Goal: Information Seeking & Learning: Learn about a topic

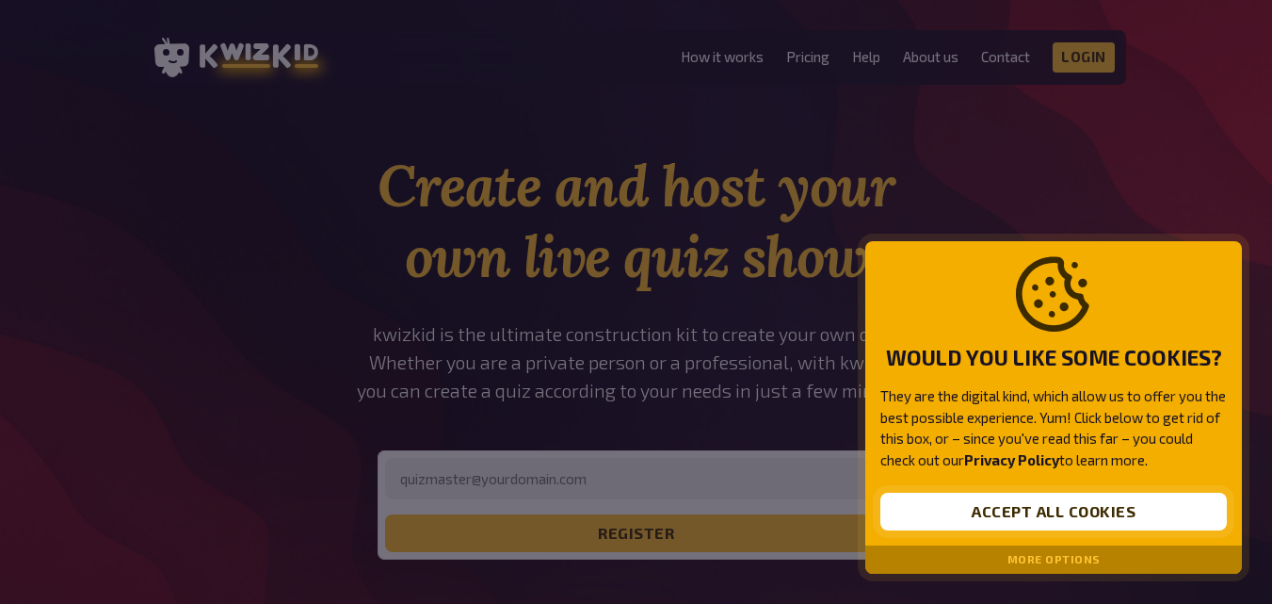
drag, startPoint x: 0, startPoint y: 0, endPoint x: 1080, endPoint y: 513, distance: 1196.1
click at [1080, 513] on button "Accept all cookies" at bounding box center [1054, 512] width 347 height 38
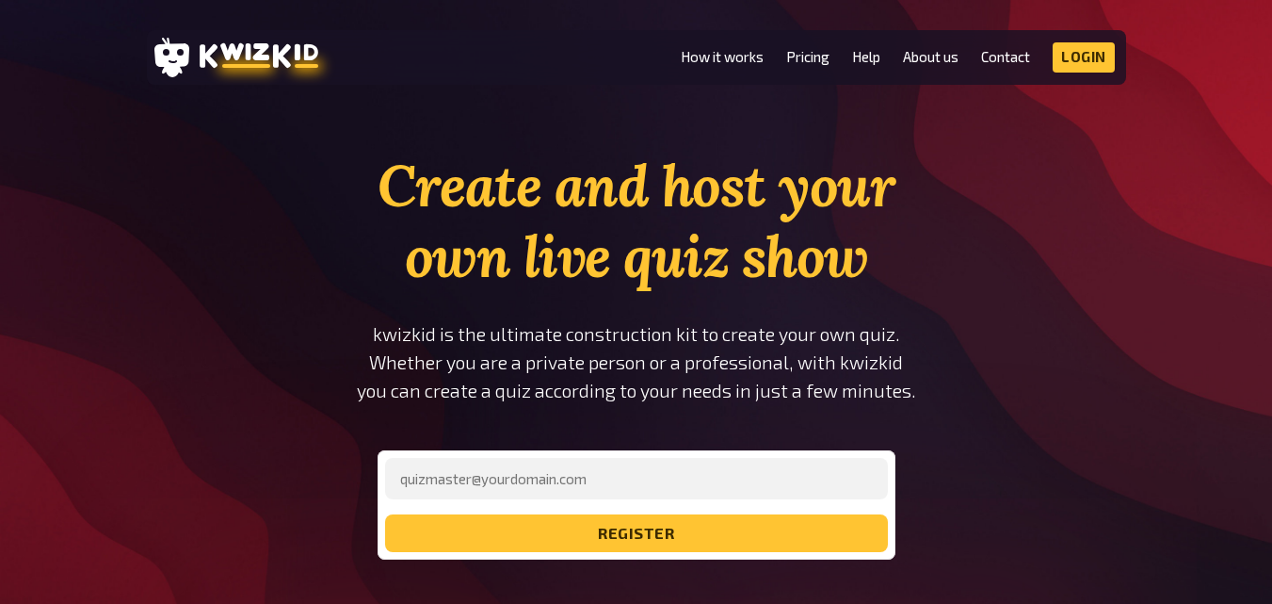
click at [548, 194] on h1 "Create and host your own live quiz show" at bounding box center [636, 221] width 637 height 141
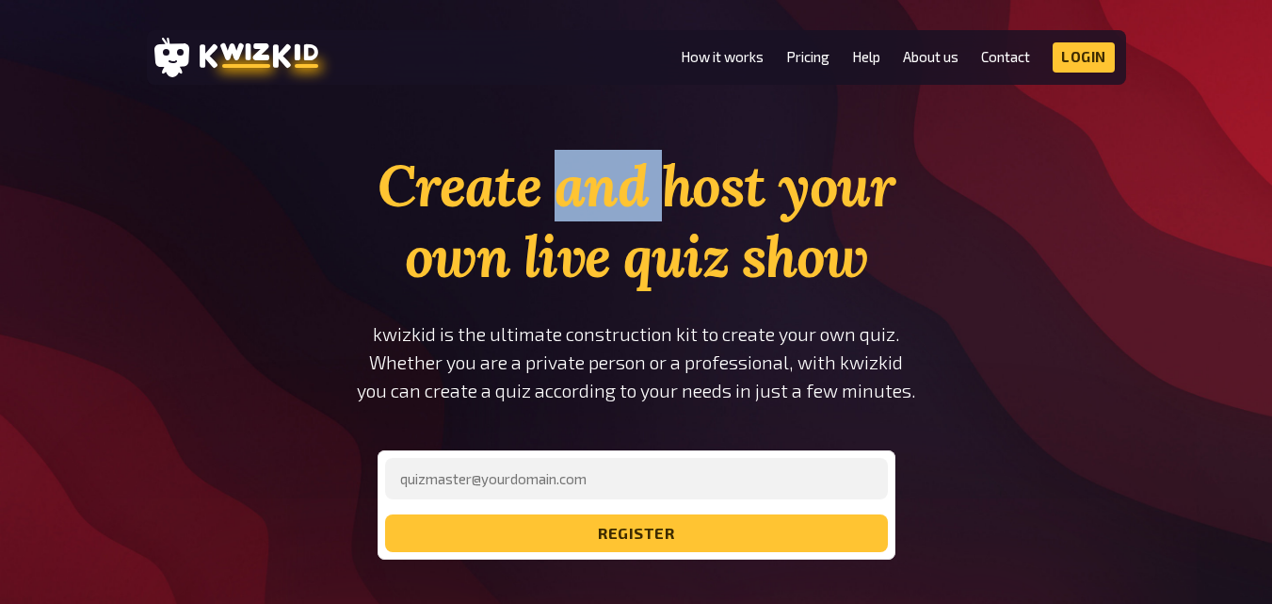
click at [548, 194] on h1 "Create and host your own live quiz show" at bounding box center [636, 221] width 637 height 141
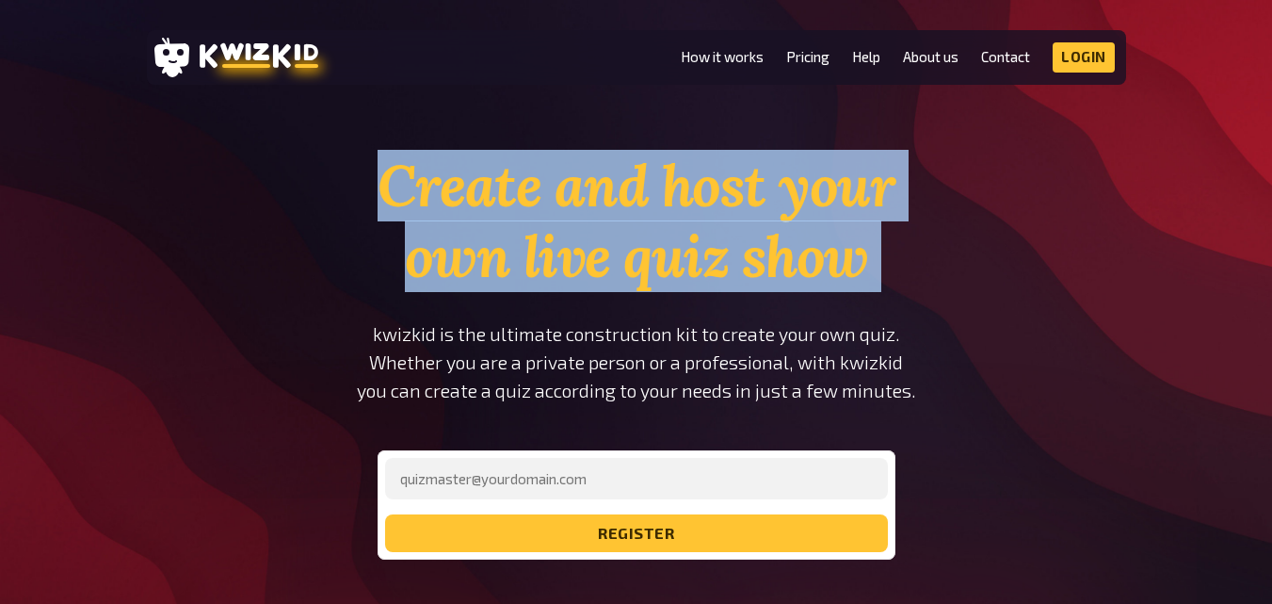
click at [548, 194] on h1 "Create and host your own live quiz show" at bounding box center [636, 221] width 637 height 141
click at [571, 264] on h1 "Create and host your own live quiz show" at bounding box center [636, 221] width 637 height 141
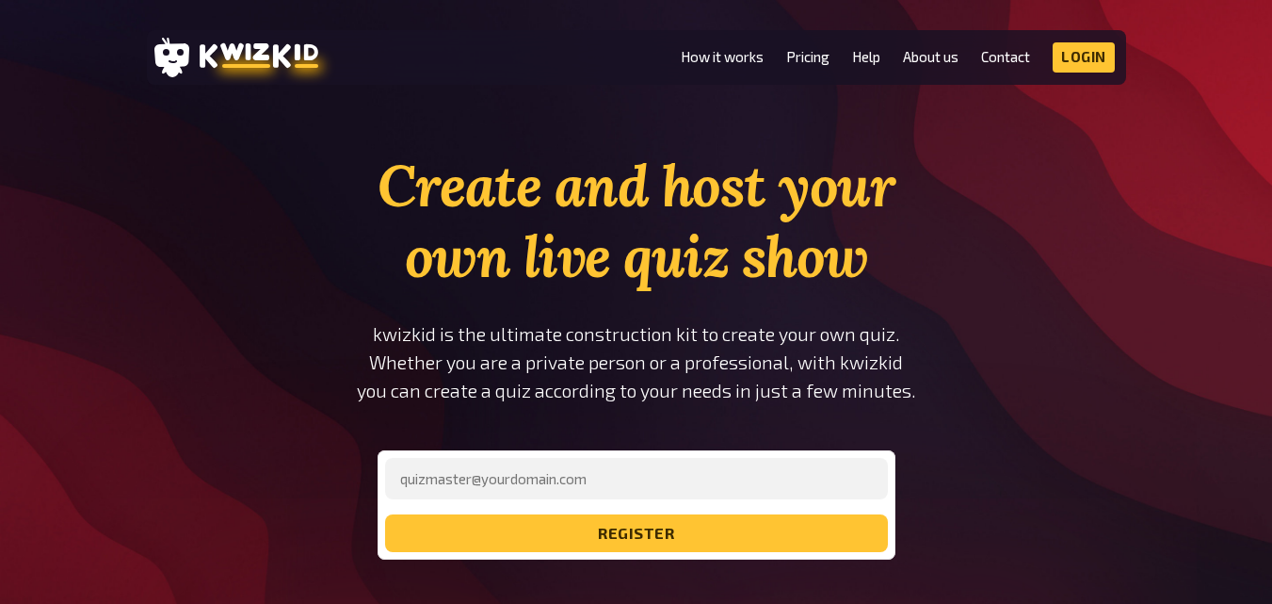
click at [451, 348] on p "kwizkid is the ultimate construction kit to create your own quiz. Whether you a…" at bounding box center [636, 362] width 637 height 85
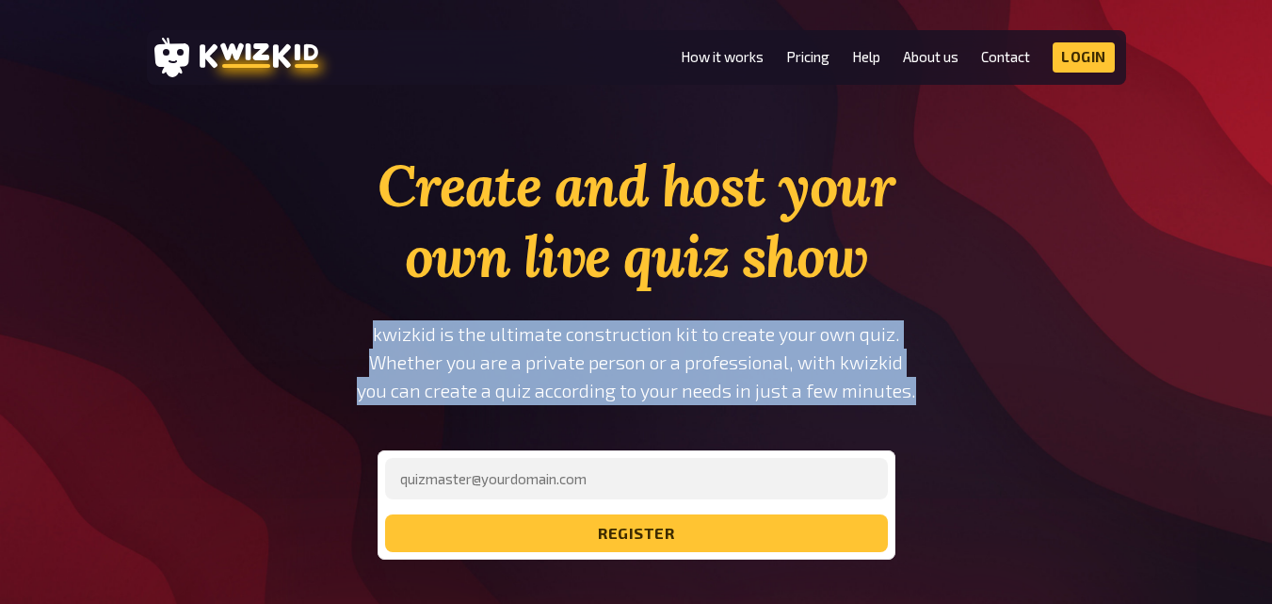
click at [451, 347] on p "kwizkid is the ultimate construction kit to create your own quiz. Whether you a…" at bounding box center [636, 362] width 637 height 85
click at [535, 349] on p "kwizkid is the ultimate construction kit to create your own quiz. Whether you a…" at bounding box center [636, 362] width 637 height 85
drag, startPoint x: 372, startPoint y: 323, endPoint x: 771, endPoint y: 384, distance: 404.0
click at [769, 384] on p "kwizkid is the ultimate construction kit to create your own quiz. Whether you a…" at bounding box center [636, 362] width 637 height 85
click at [771, 384] on p "kwizkid is the ultimate construction kit to create your own quiz. Whether you a…" at bounding box center [636, 362] width 637 height 85
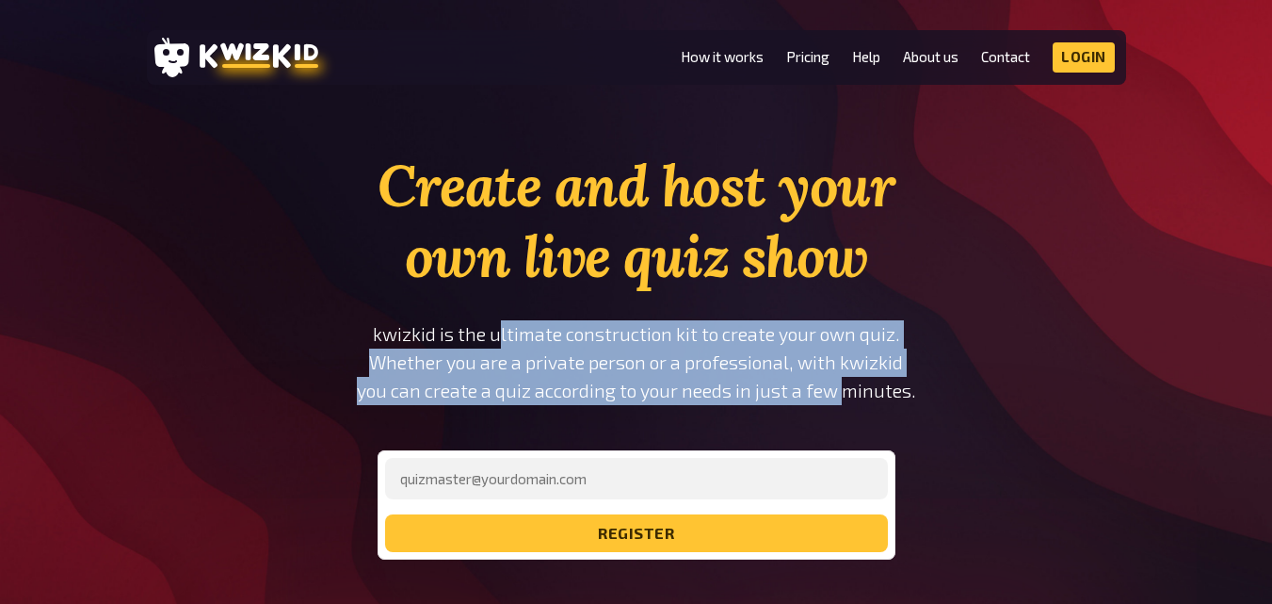
drag, startPoint x: 846, startPoint y: 389, endPoint x: 503, endPoint y: 328, distance: 348.3
click at [503, 328] on p "kwizkid is the ultimate construction kit to create your own quiz. Whether you a…" at bounding box center [636, 362] width 637 height 85
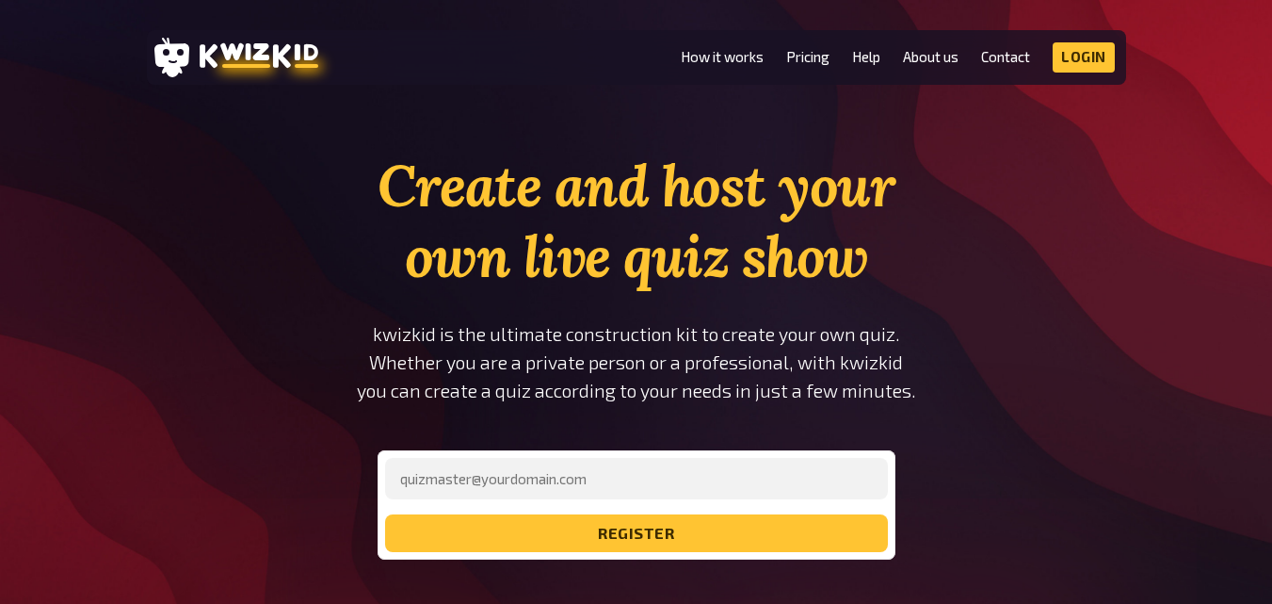
click at [496, 326] on p "kwizkid is the ultimate construction kit to create your own quiz. Whether you a…" at bounding box center [636, 362] width 637 height 85
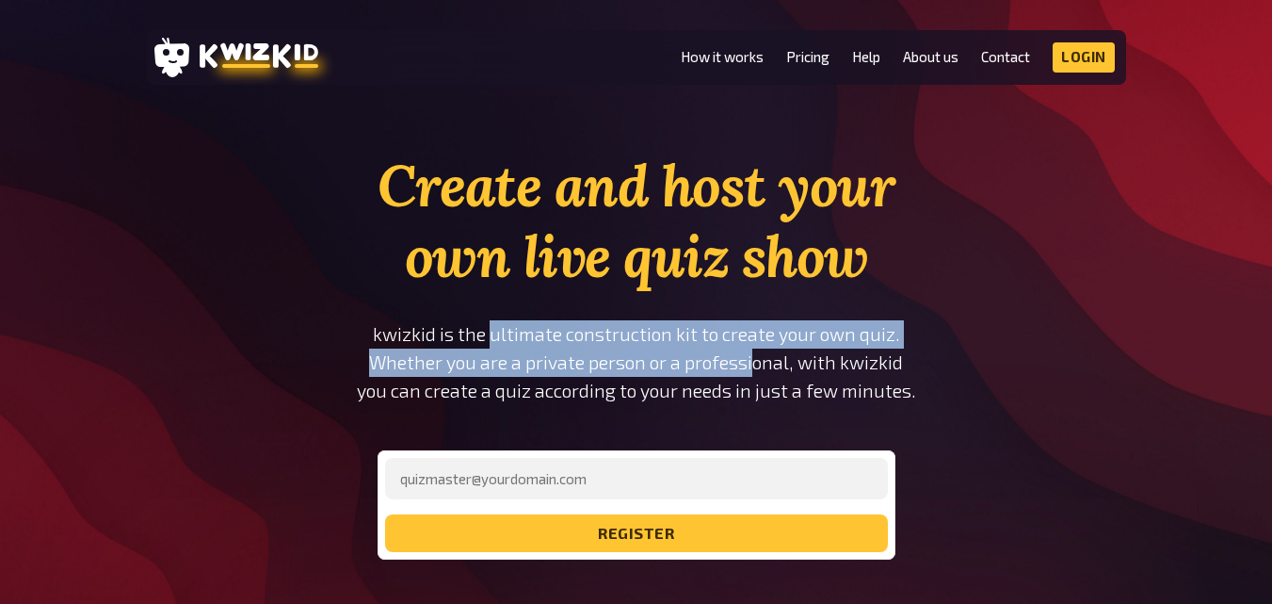
drag, startPoint x: 491, startPoint y: 326, endPoint x: 754, endPoint y: 373, distance: 267.0
click at [754, 373] on p "kwizkid is the ultimate construction kit to create your own quiz. Whether you a…" at bounding box center [636, 362] width 637 height 85
drag, startPoint x: 797, startPoint y: 372, endPoint x: 515, endPoint y: 322, distance: 286.0
click at [515, 322] on p "kwizkid is the ultimate construction kit to create your own quiz. Whether you a…" at bounding box center [636, 362] width 637 height 85
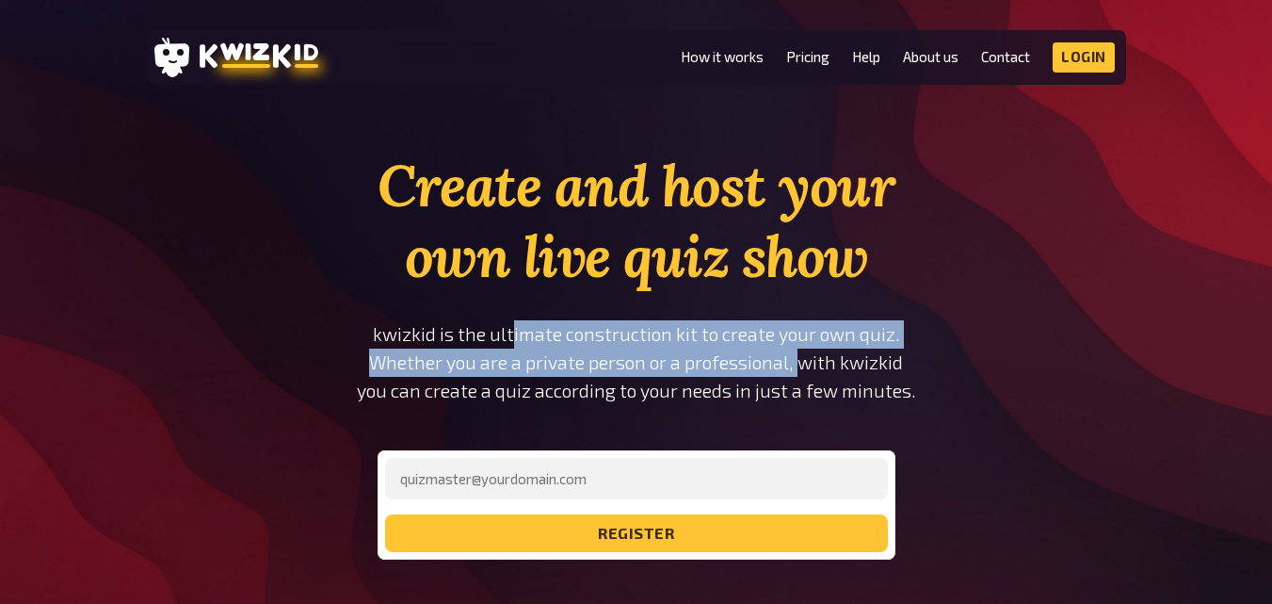
click at [515, 322] on p "kwizkid is the ultimate construction kit to create your own quiz. Whether you a…" at bounding box center [636, 362] width 637 height 85
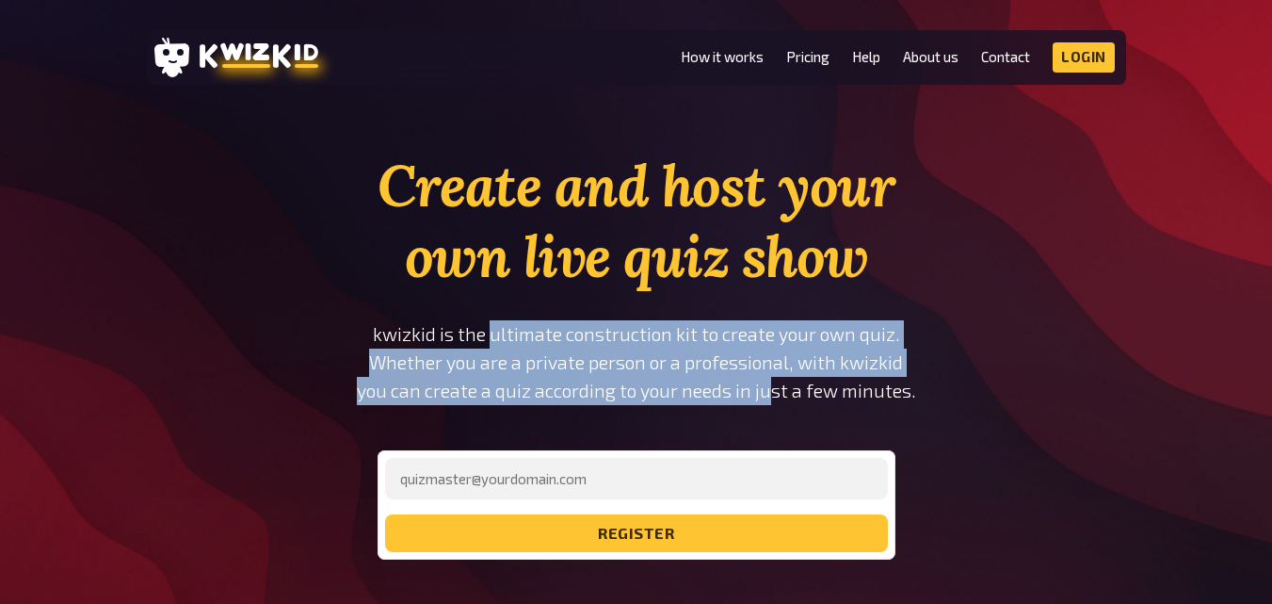
drag, startPoint x: 497, startPoint y: 320, endPoint x: 779, endPoint y: 388, distance: 289.7
click at [777, 388] on div "Create and host your own live quiz show kwizkid is the ultimate construction ki…" at bounding box center [636, 355] width 637 height 409
click at [779, 388] on p "kwizkid is the ultimate construction kit to create your own quiz. Whether you a…" at bounding box center [636, 362] width 637 height 85
drag, startPoint x: 812, startPoint y: 388, endPoint x: 480, endPoint y: 325, distance: 337.5
click at [480, 325] on p "kwizkid is the ultimate construction kit to create your own quiz. Whether you a…" at bounding box center [636, 362] width 637 height 85
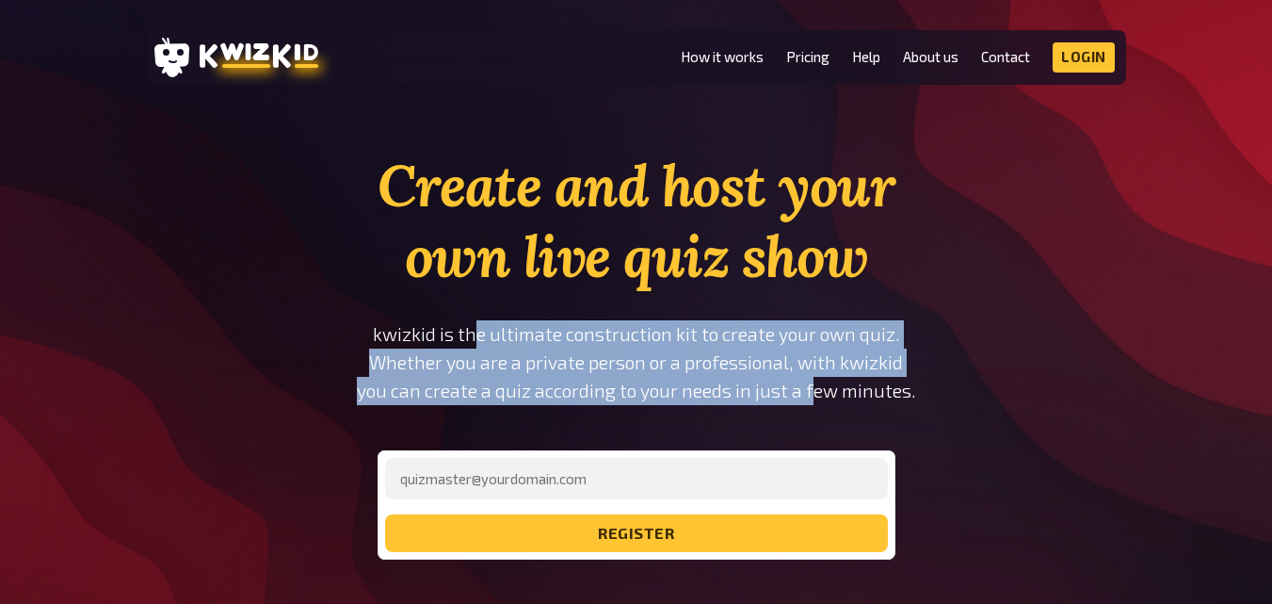
click at [480, 324] on p "kwizkid is the ultimate construction kit to create your own quiz. Whether you a…" at bounding box center [636, 362] width 637 height 85
drag, startPoint x: 500, startPoint y: 332, endPoint x: 832, endPoint y: 400, distance: 338.4
click at [832, 400] on p "kwizkid is the ultimate construction kit to create your own quiz. Whether you a…" at bounding box center [636, 362] width 637 height 85
drag, startPoint x: 857, startPoint y: 397, endPoint x: 511, endPoint y: 337, distance: 351.8
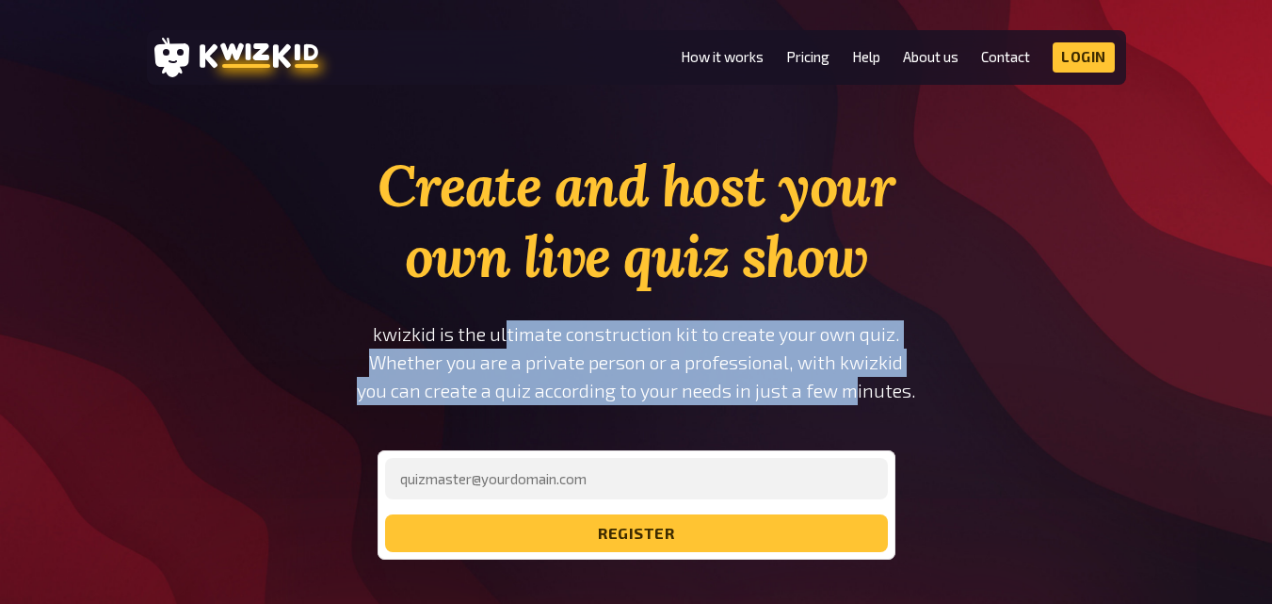
click at [511, 337] on p "kwizkid is the ultimate construction kit to create your own quiz. Whether you a…" at bounding box center [636, 362] width 637 height 85
drag, startPoint x: 511, startPoint y: 337, endPoint x: 797, endPoint y: 398, distance: 292.8
click at [797, 398] on p "kwizkid is the ultimate construction kit to create your own quiz. Whether you a…" at bounding box center [636, 362] width 637 height 85
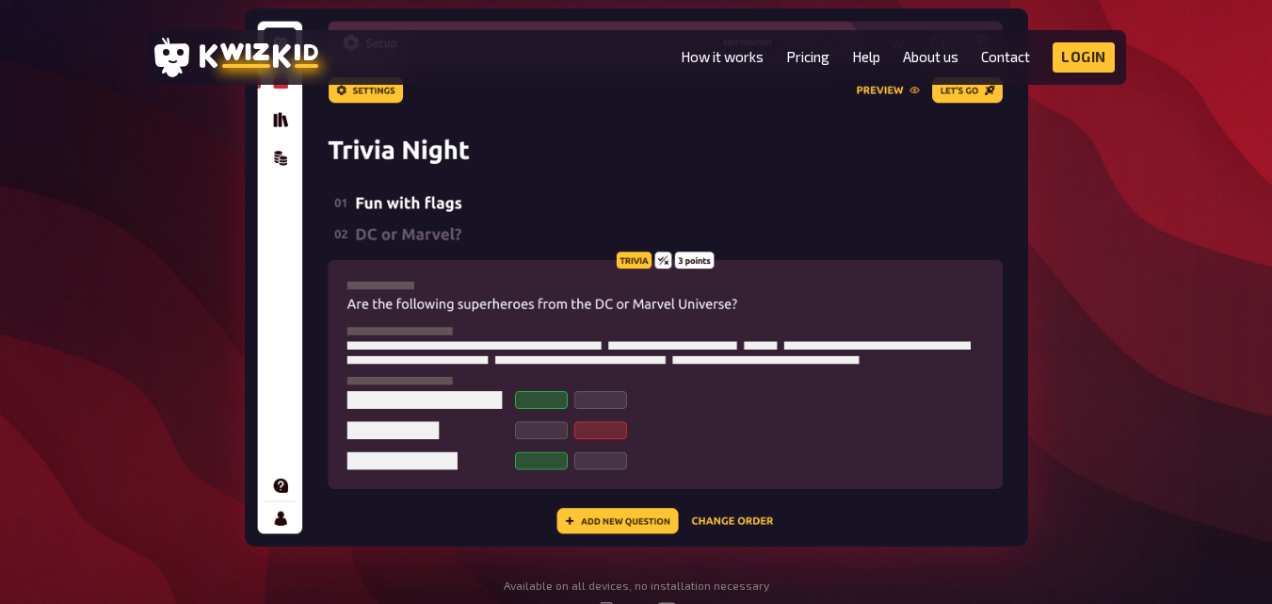
scroll to position [1224, 0]
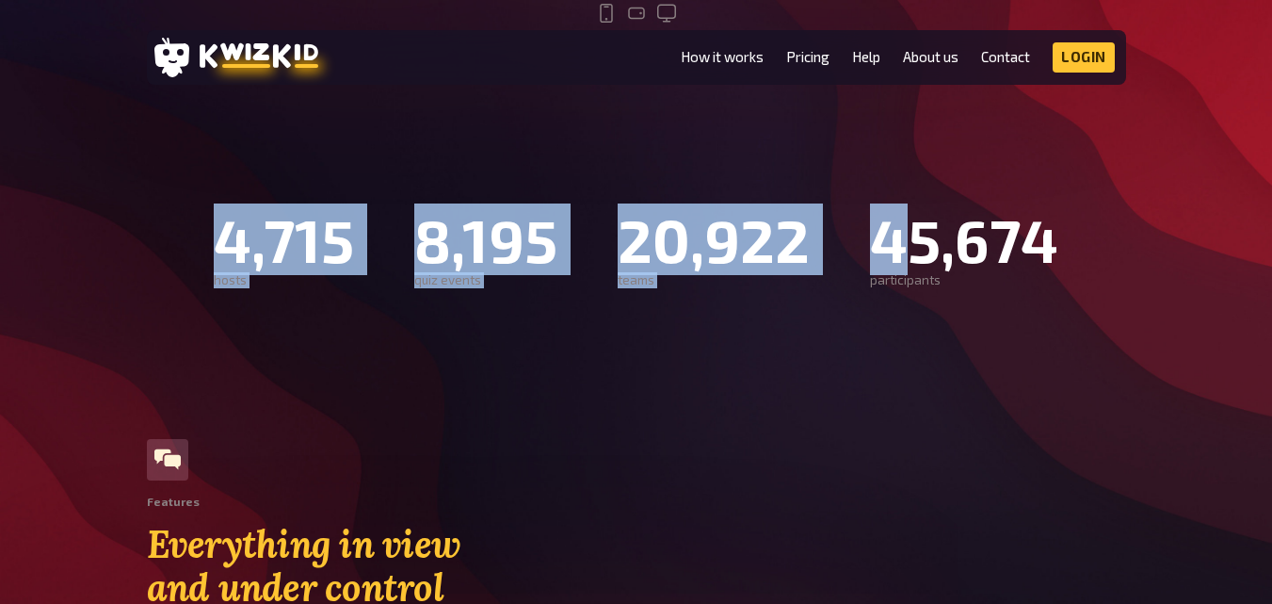
drag, startPoint x: 207, startPoint y: 248, endPoint x: 918, endPoint y: 247, distance: 711.1
click at [916, 248] on div "4,715 hosts 8,195 quiz events 20,922 teams 45,674 participants" at bounding box center [637, 246] width 1130 height 83
click at [919, 247] on div "45,674" at bounding box center [964, 239] width 188 height 68
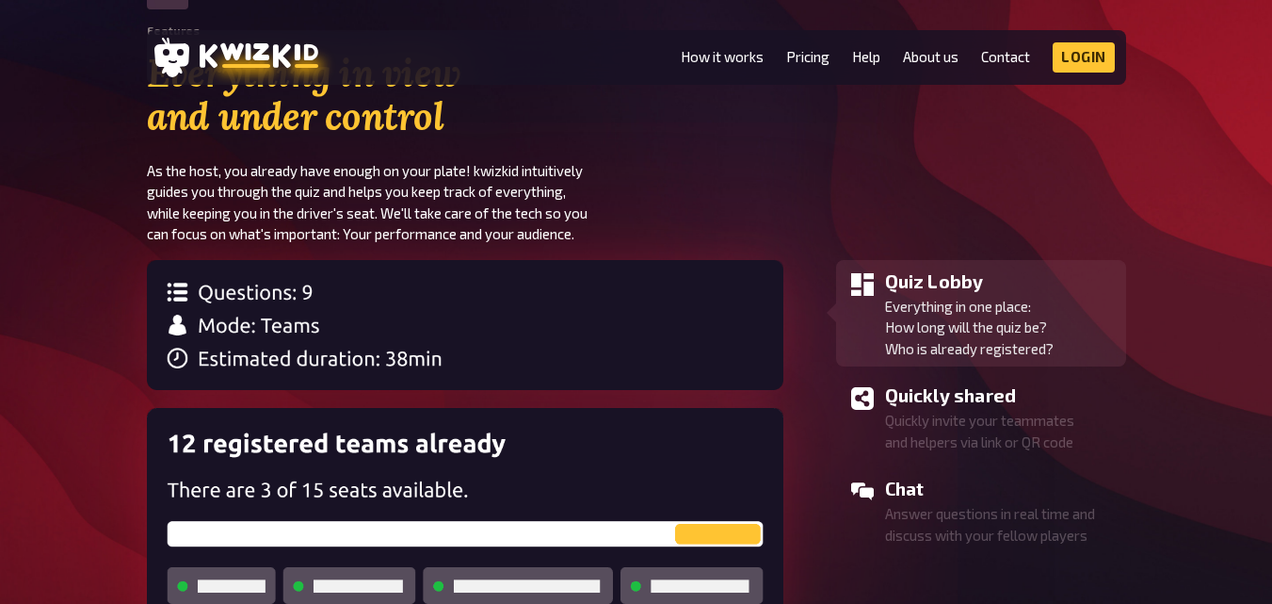
click at [718, 236] on section "Features Everything in view and under control As the host, you already have eno…" at bounding box center [637, 106] width 980 height 277
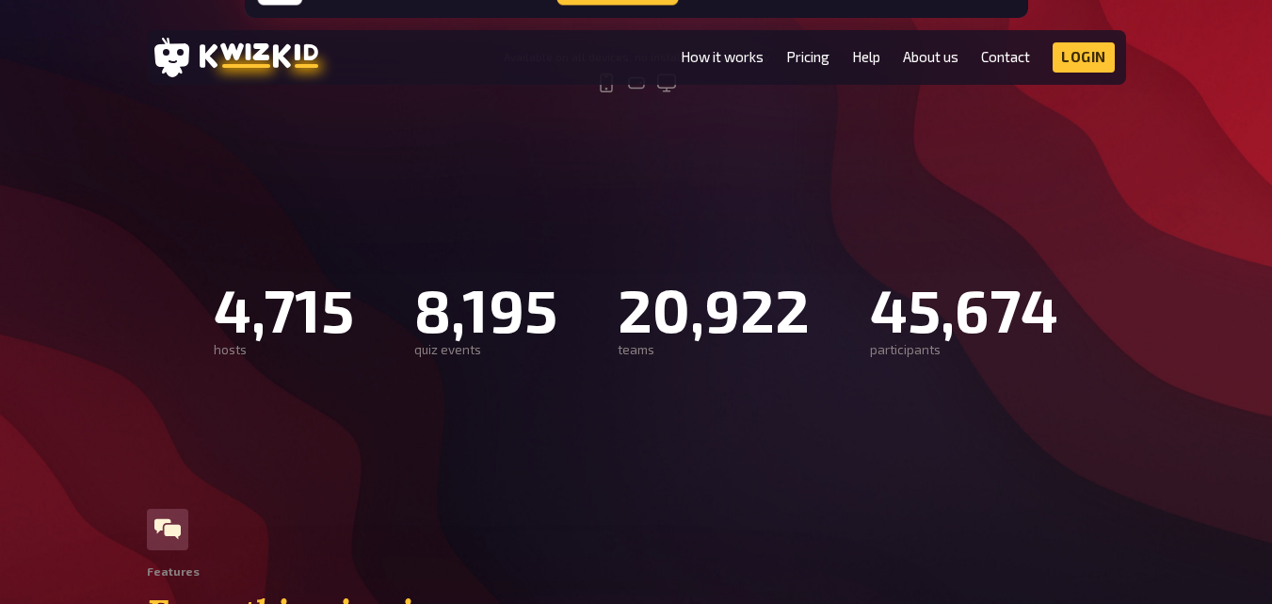
scroll to position [1036, 0]
